Goal: Task Accomplishment & Management: Use online tool/utility

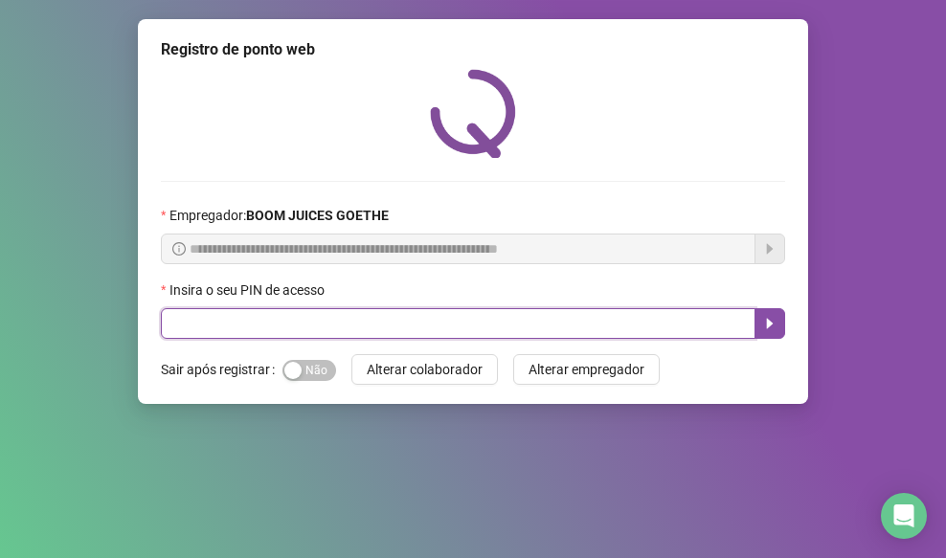
click at [231, 330] on input "text" at bounding box center [458, 323] width 595 height 31
type input "****"
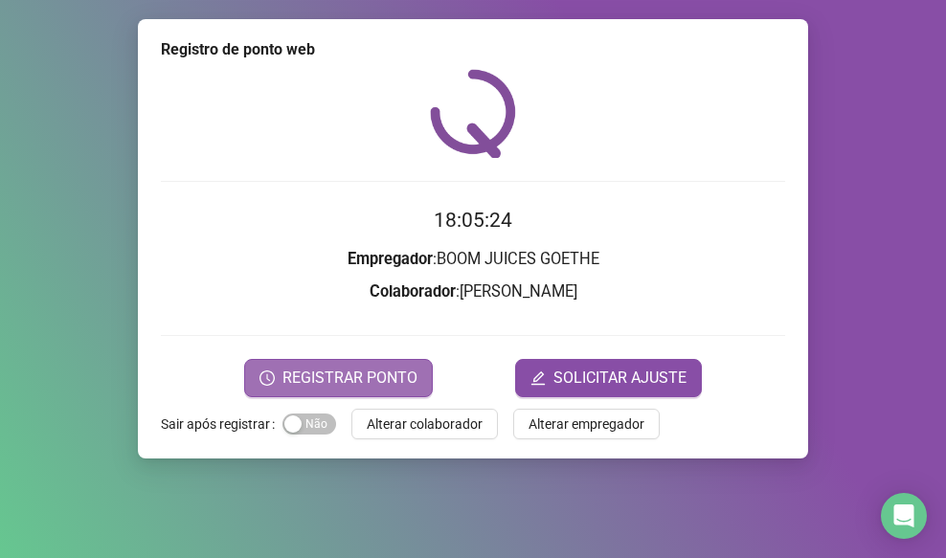
click at [303, 365] on button "REGISTRAR PONTO" at bounding box center [338, 378] width 189 height 38
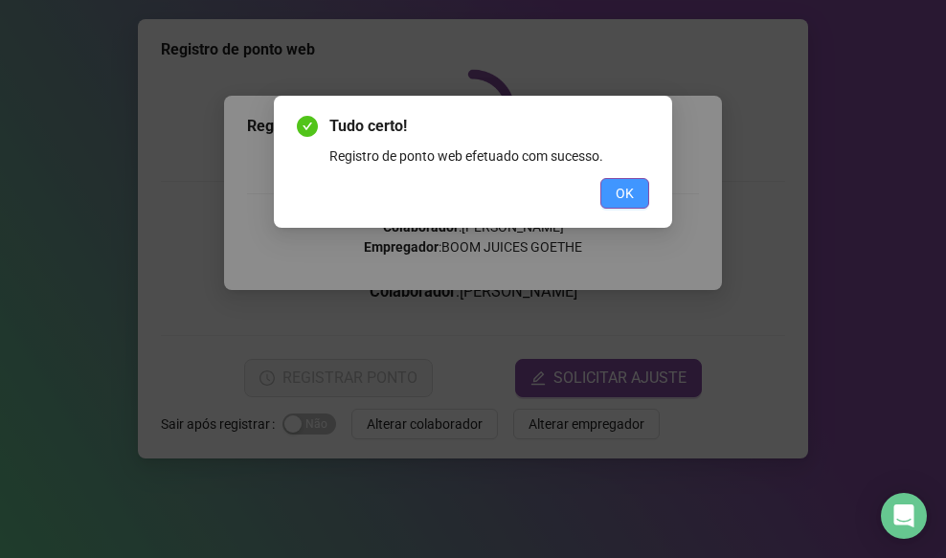
click at [628, 192] on span "OK" at bounding box center [625, 193] width 18 height 21
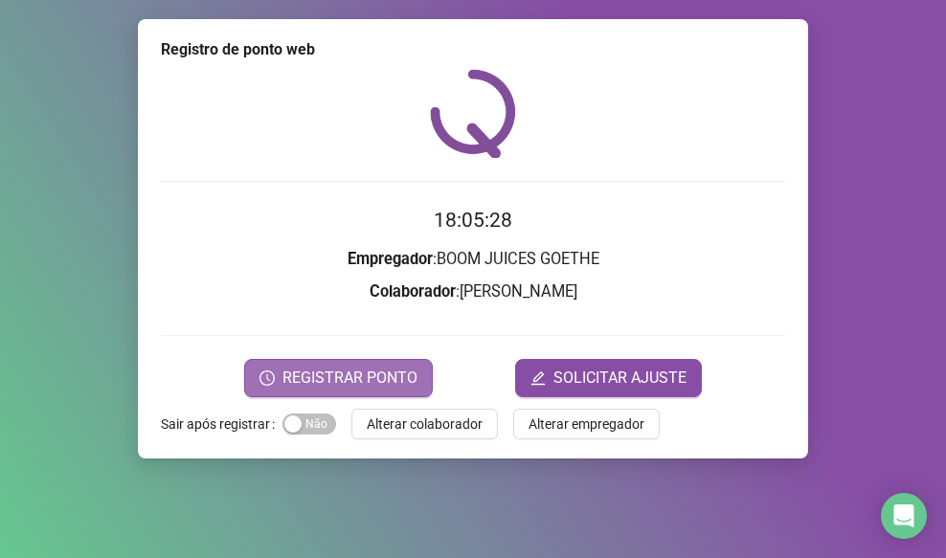
click at [401, 367] on span "REGISTRAR PONTO" at bounding box center [350, 378] width 135 height 23
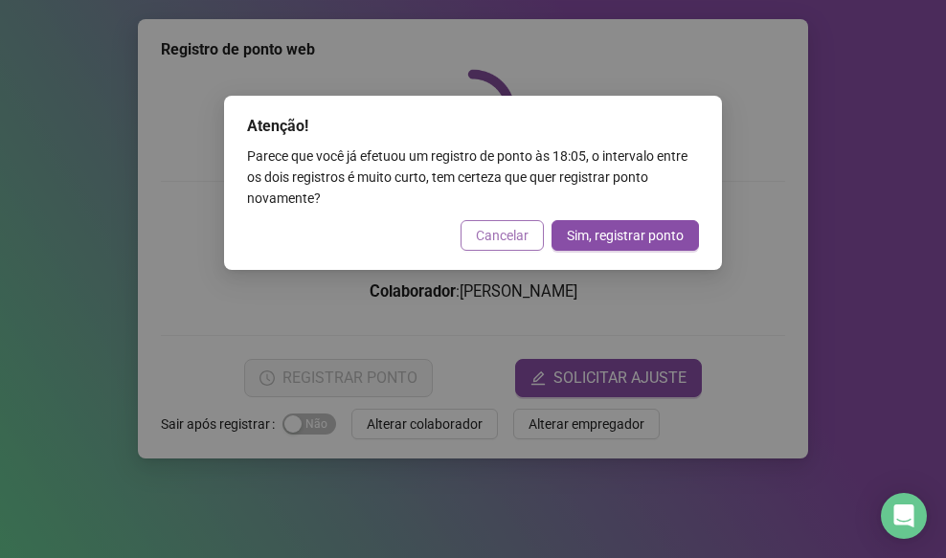
click at [501, 230] on span "Cancelar" at bounding box center [502, 235] width 53 height 21
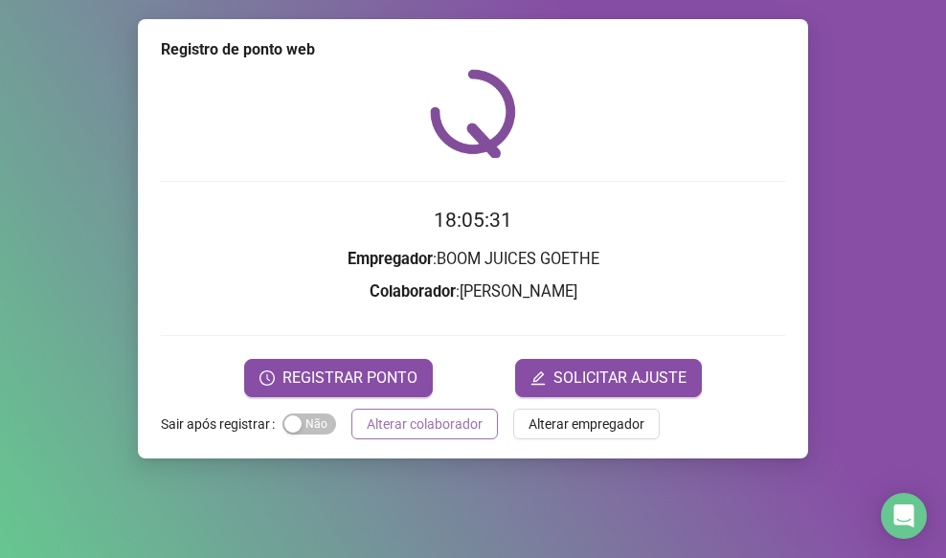
click at [450, 425] on span "Alterar colaborador" at bounding box center [425, 424] width 116 height 21
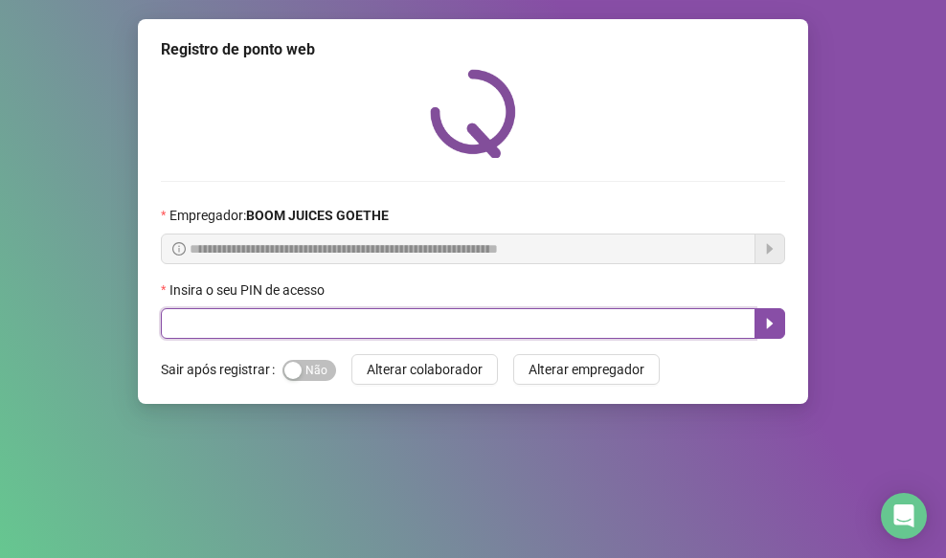
click at [384, 328] on input "text" at bounding box center [458, 323] width 595 height 31
type input "****"
drag, startPoint x: 778, startPoint y: 331, endPoint x: 720, endPoint y: 361, distance: 64.7
click at [776, 332] on button "button" at bounding box center [770, 323] width 31 height 31
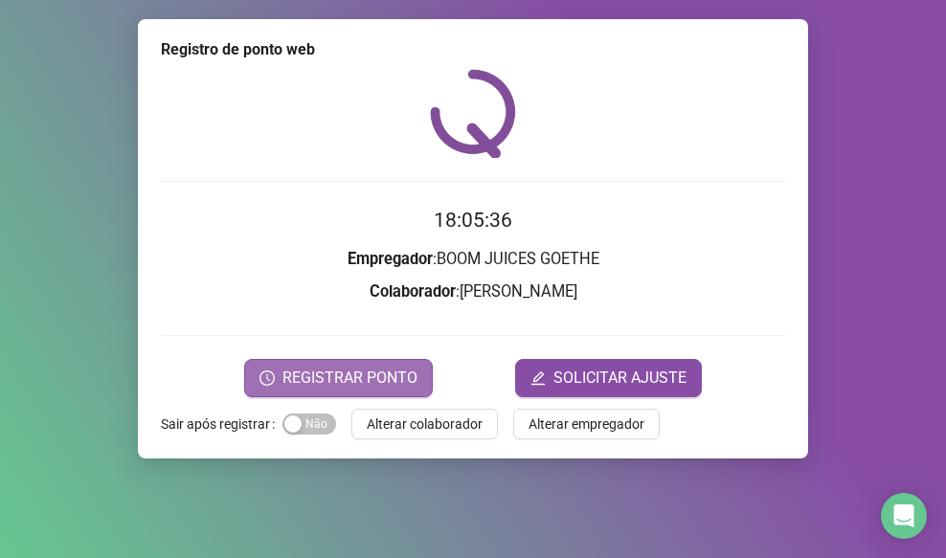
click at [399, 383] on span "REGISTRAR PONTO" at bounding box center [350, 378] width 135 height 23
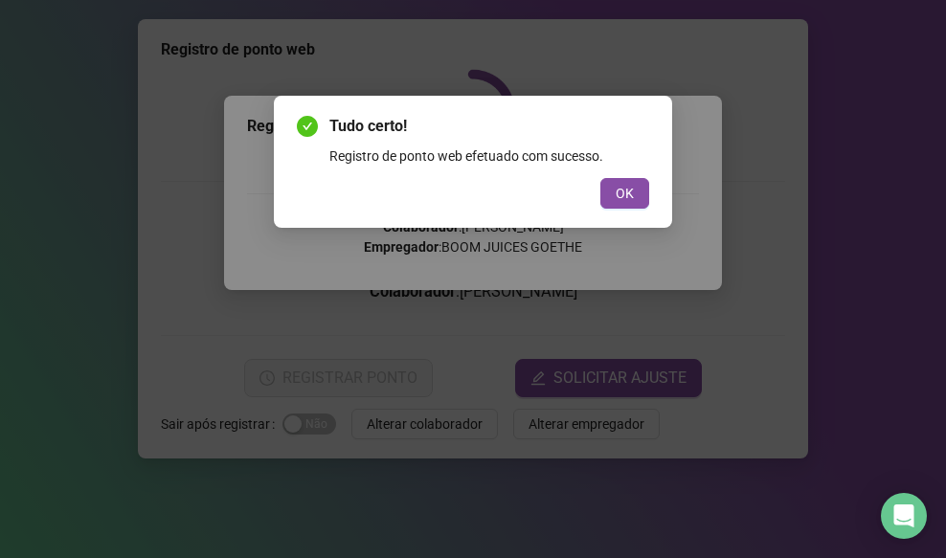
drag, startPoint x: 621, startPoint y: 184, endPoint x: 535, endPoint y: 309, distance: 151.7
click at [622, 185] on span "OK" at bounding box center [625, 193] width 18 height 21
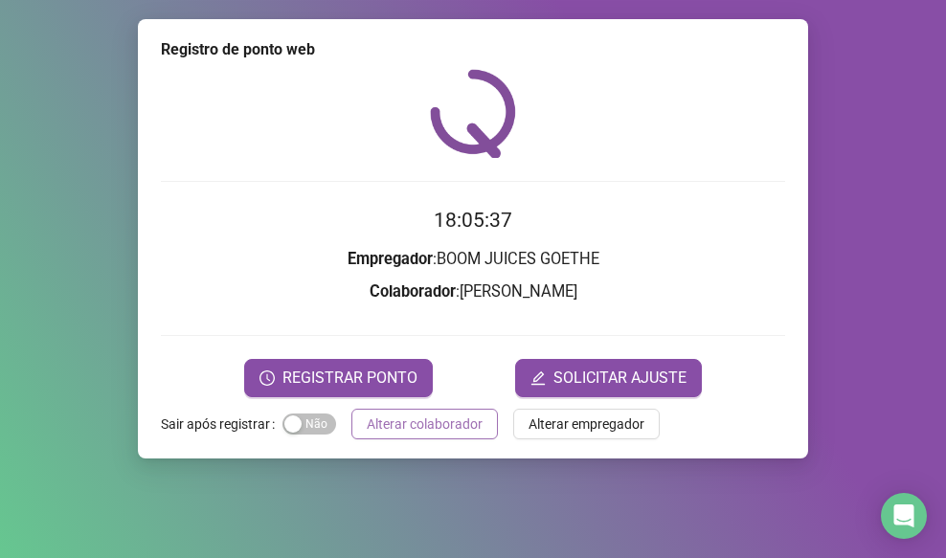
click at [457, 420] on span "Alterar colaborador" at bounding box center [425, 424] width 116 height 21
